Goal: Navigation & Orientation: Find specific page/section

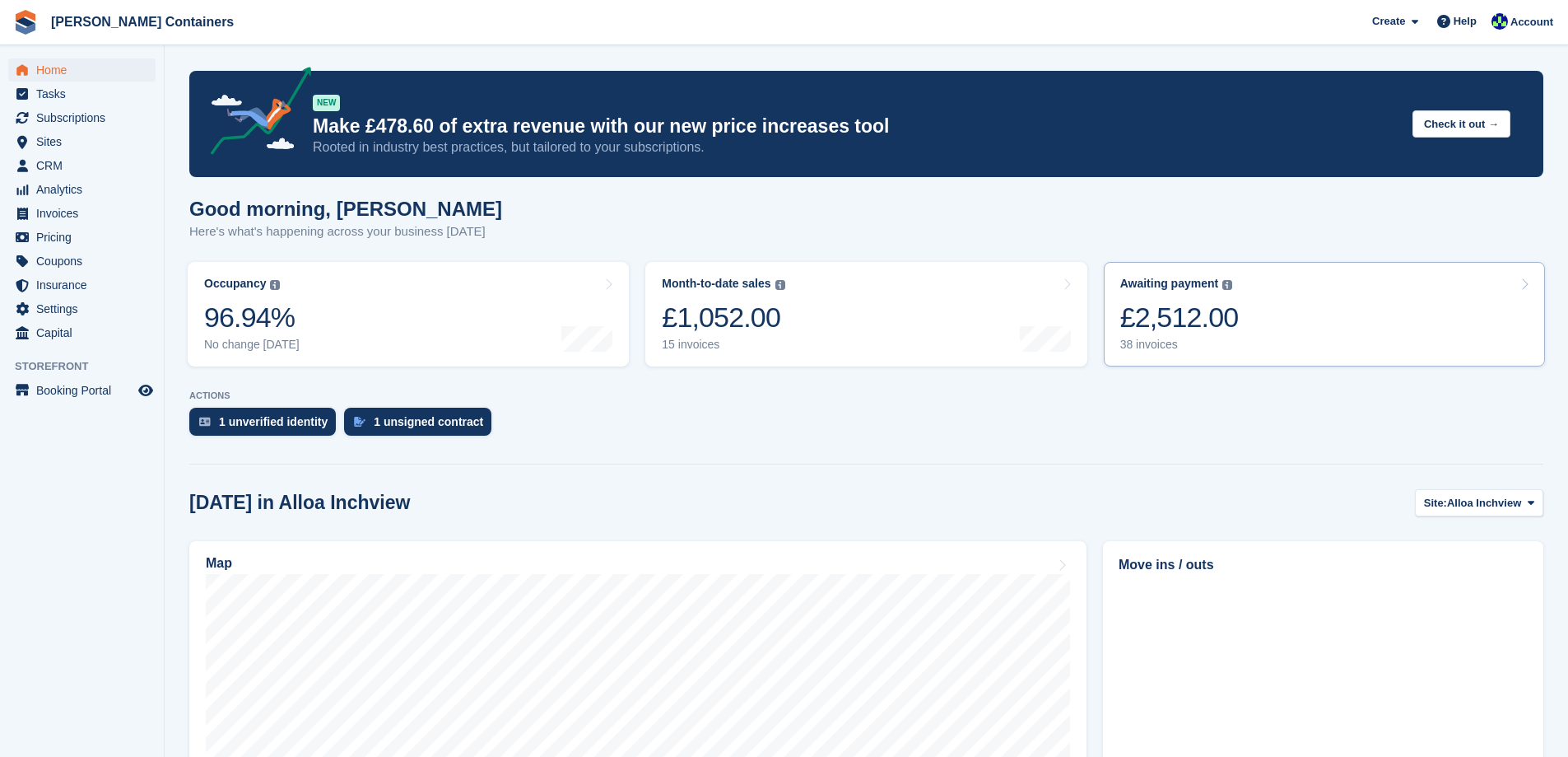
click at [1168, 329] on div "£2,512.00" at bounding box center [1179, 317] width 119 height 34
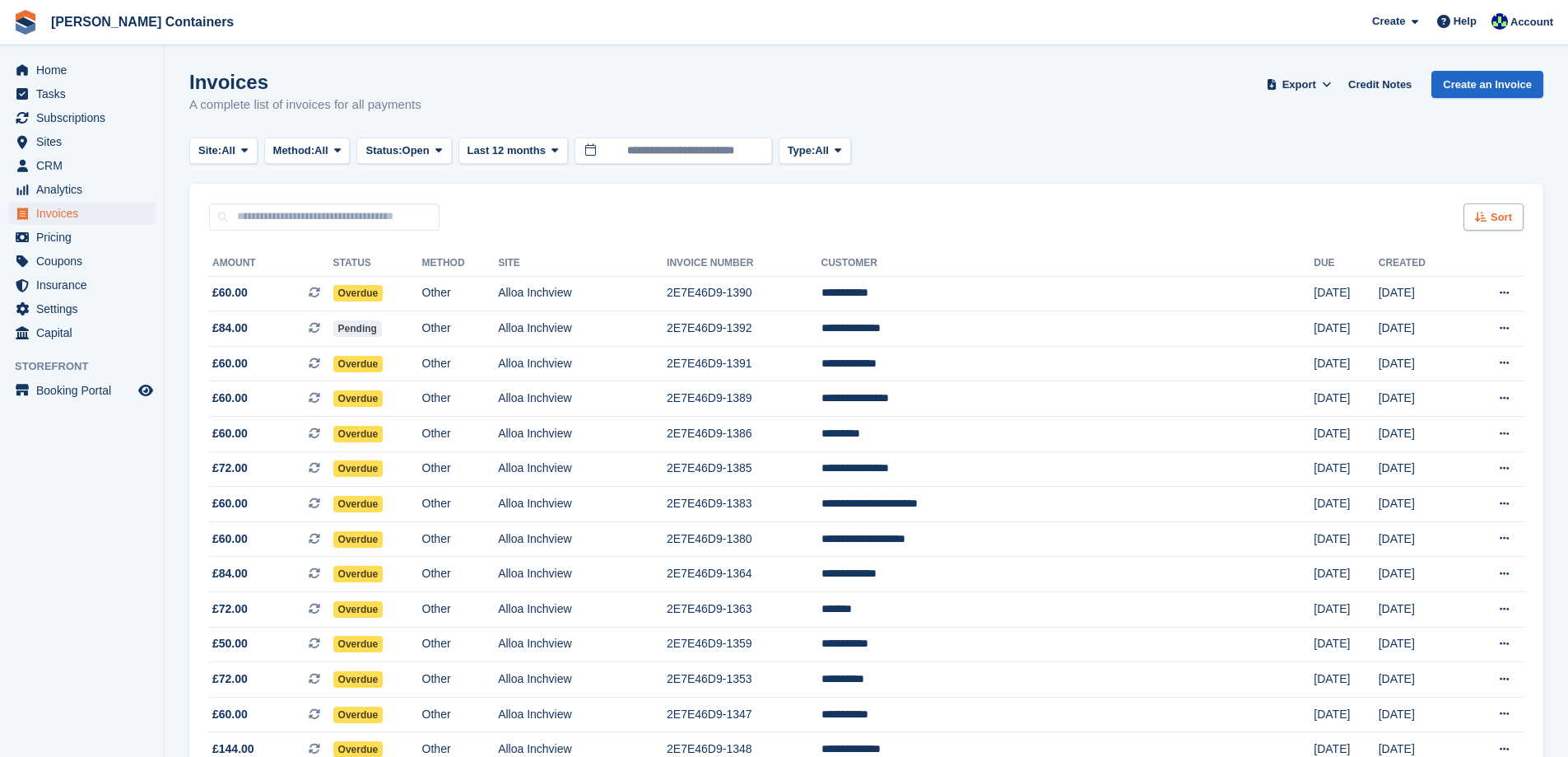
click at [1511, 219] on span "Sort" at bounding box center [1501, 217] width 21 height 17
click at [1466, 322] on span "Created (oldest first)" at bounding box center [1446, 327] width 112 height 13
click at [57, 64] on span "Home" at bounding box center [85, 69] width 99 height 23
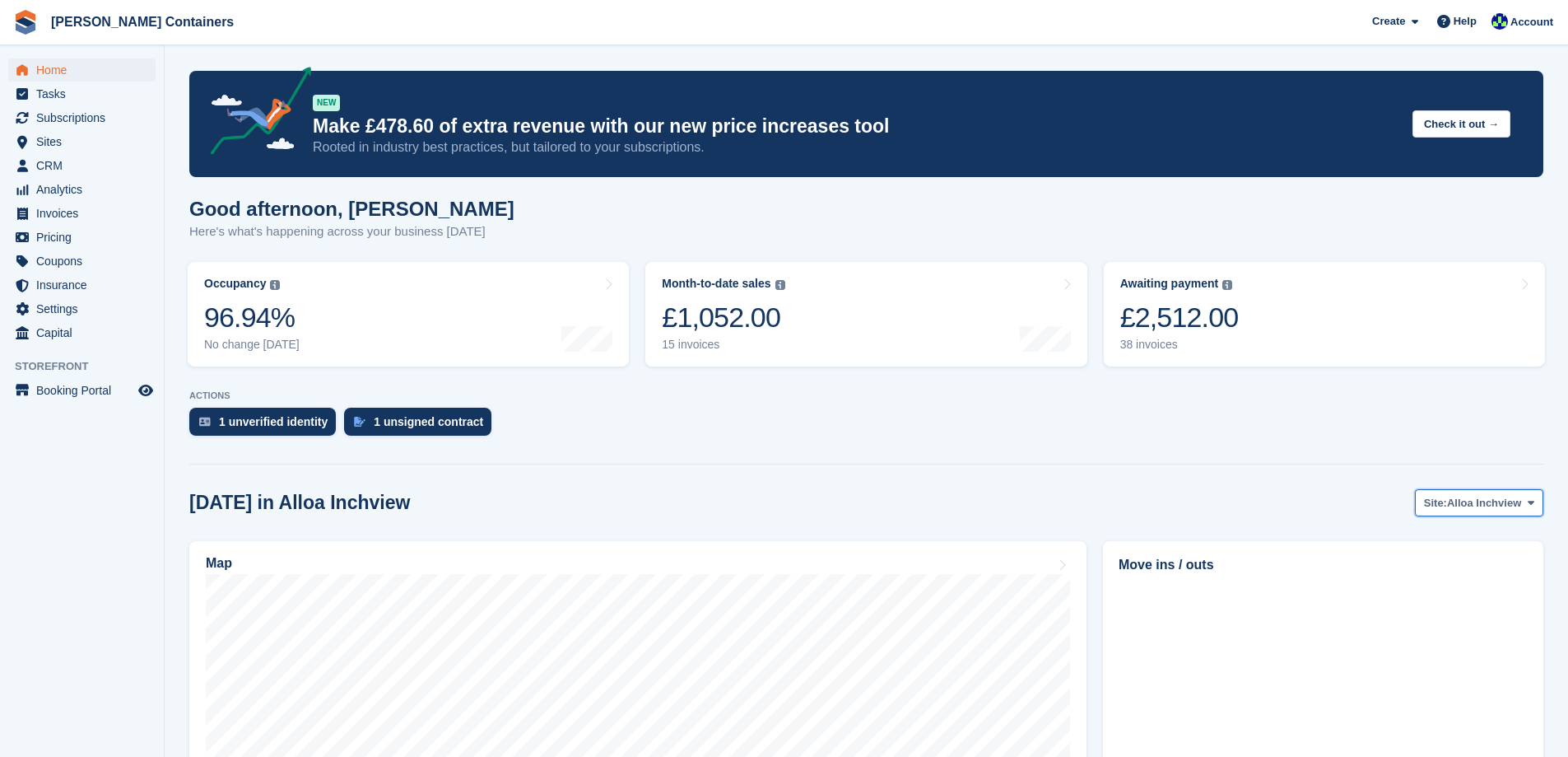
click at [1464, 500] on span "Alloa Inchview" at bounding box center [1484, 503] width 74 height 17
click at [51, 146] on span "Sites" at bounding box center [85, 141] width 99 height 23
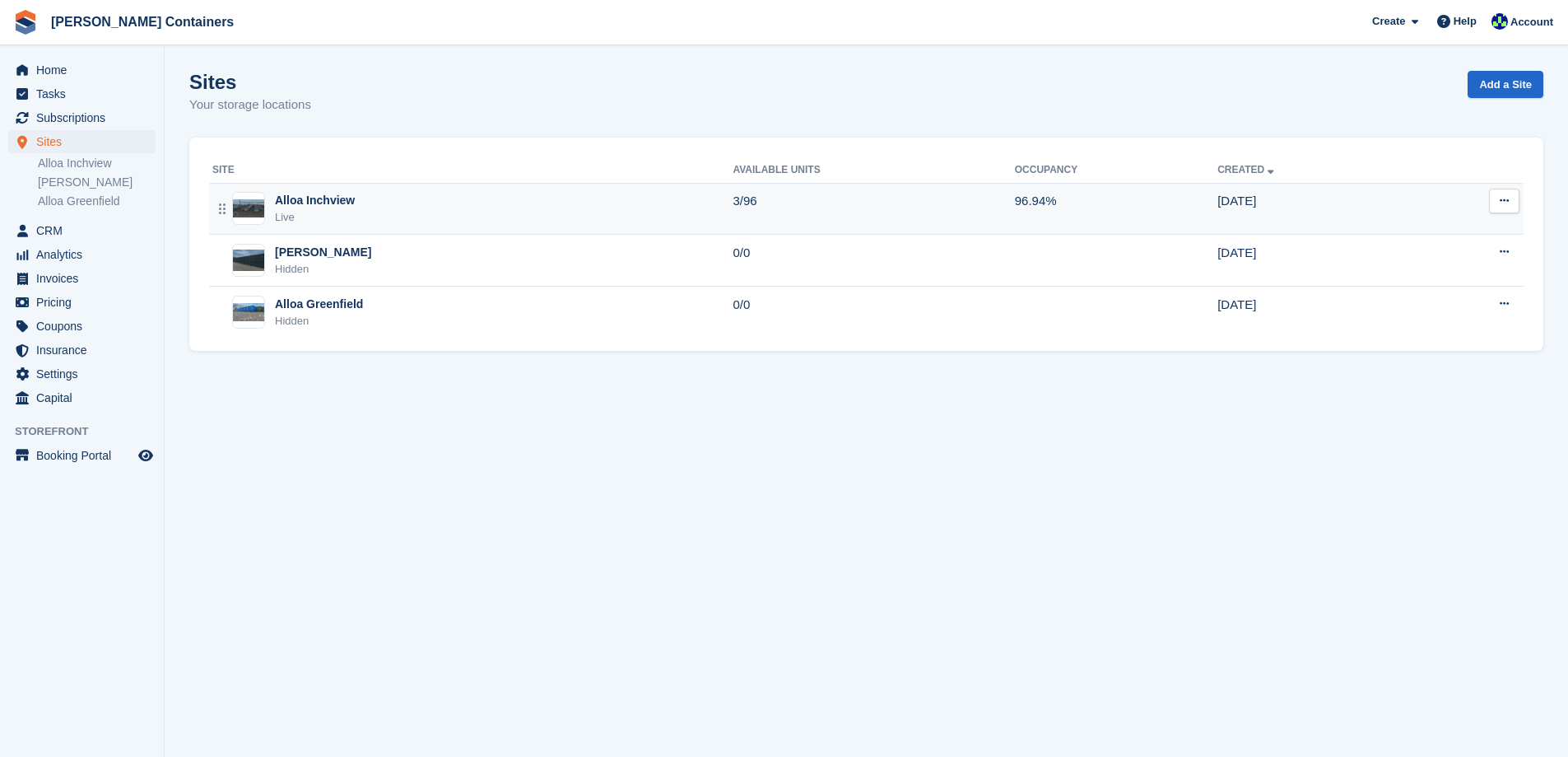
click at [423, 212] on div "Alloa Inchview Live" at bounding box center [472, 208] width 520 height 34
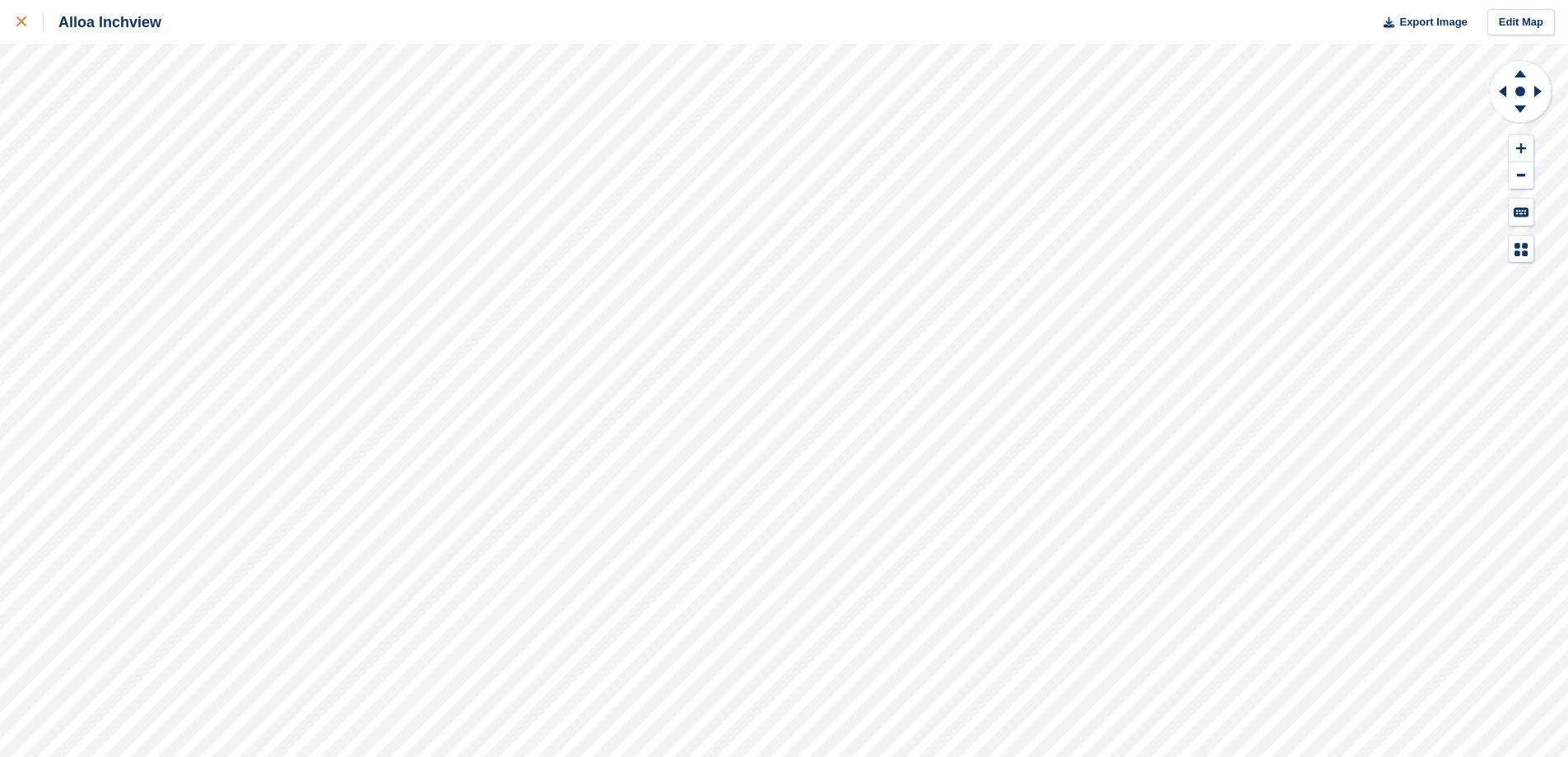
click at [13, 18] on link at bounding box center [21, 22] width 43 height 44
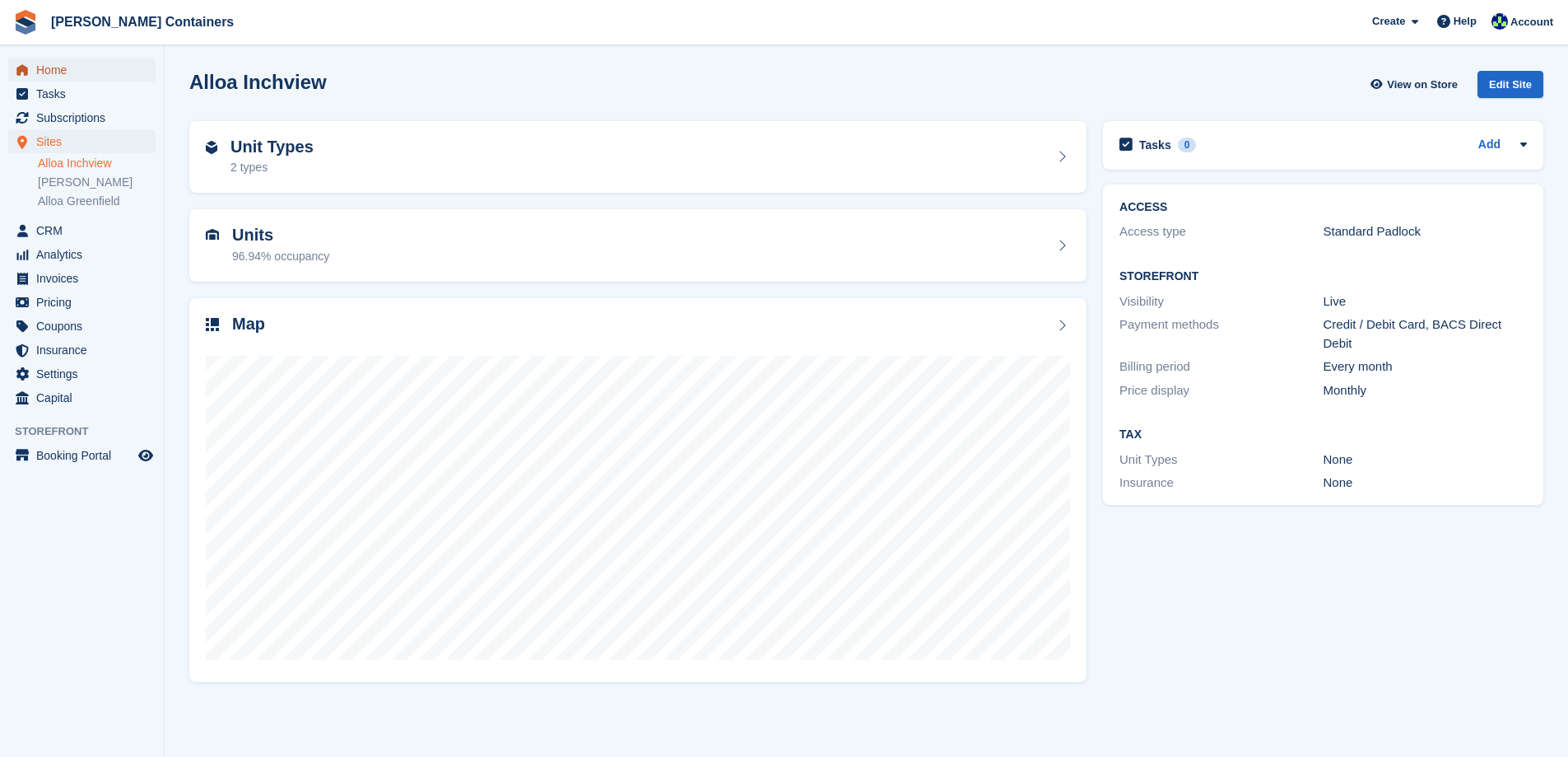
click at [53, 62] on span "Home" at bounding box center [85, 69] width 99 height 23
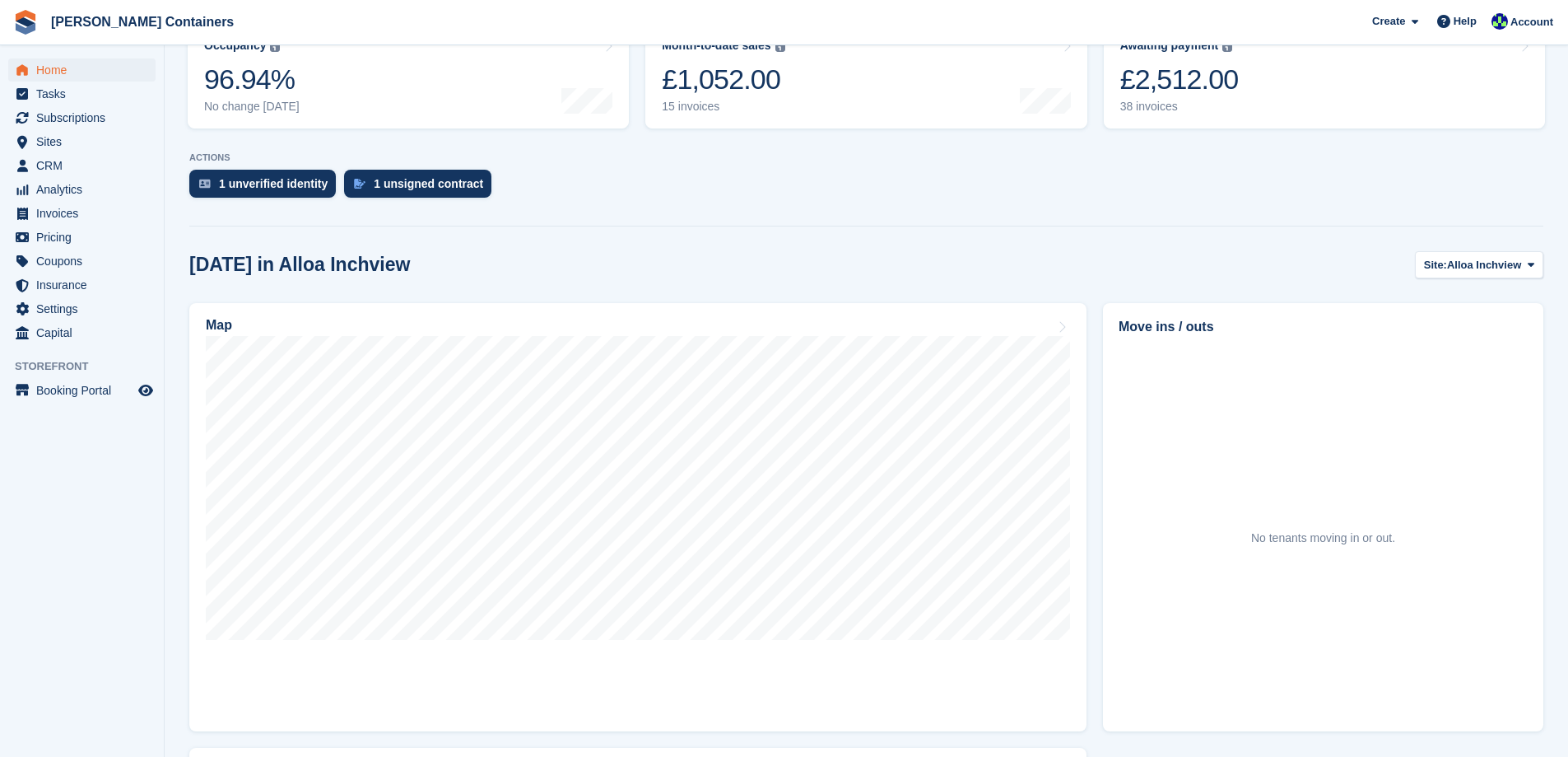
scroll to position [165, 0]
